Goal: Task Accomplishment & Management: Use online tool/utility

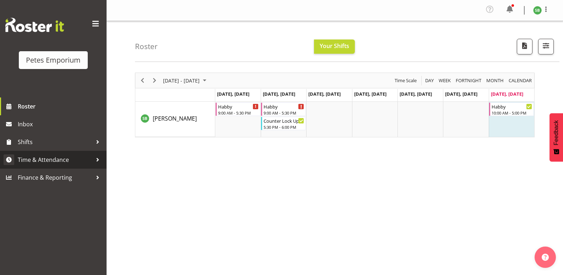
click at [46, 155] on span "Time & Attendance" at bounding box center [55, 159] width 75 height 11
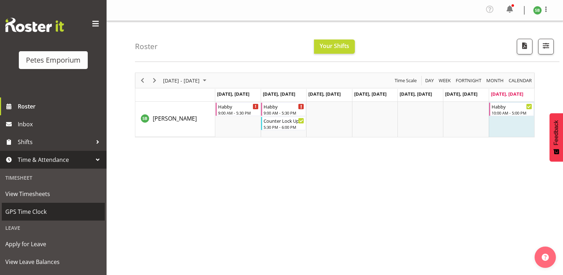
click at [37, 212] on span "GPS Time Clock" at bounding box center [53, 211] width 96 height 11
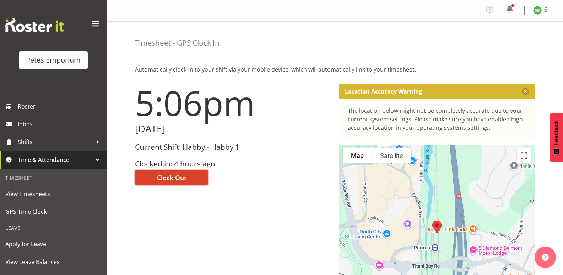
click at [177, 177] on span "Clock Out" at bounding box center [171, 177] width 29 height 9
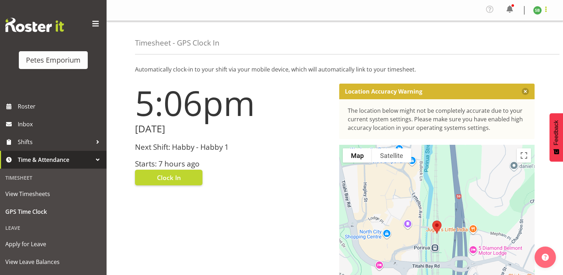
click at [547, 12] on span at bounding box center [546, 9] width 9 height 9
click at [516, 40] on link "Log Out" at bounding box center [516, 39] width 68 height 13
